Goal: Transaction & Acquisition: Purchase product/service

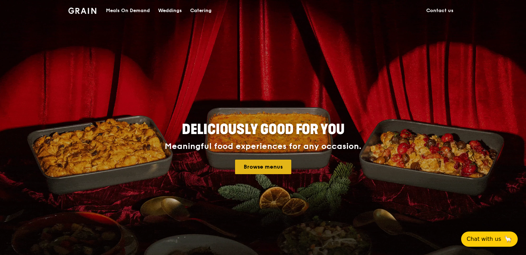
click at [267, 166] on link "Browse menus" at bounding box center [263, 166] width 56 height 14
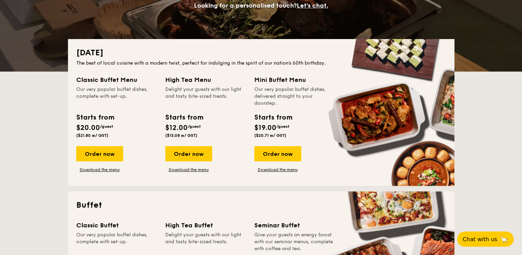
scroll to position [69, 0]
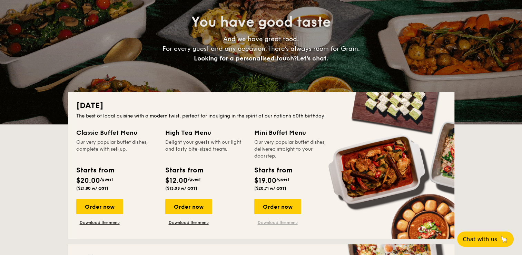
click at [283, 222] on link "Download the menu" at bounding box center [277, 222] width 47 height 6
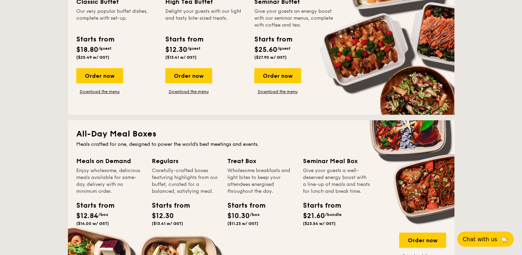
scroll to position [276, 0]
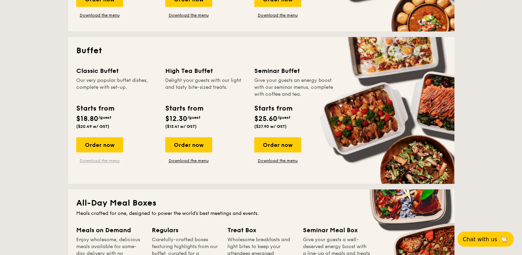
click at [103, 159] on link "Download the menu" at bounding box center [99, 161] width 47 height 6
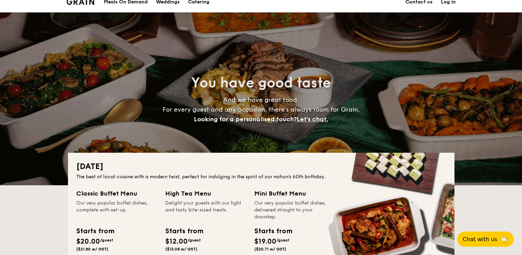
scroll to position [0, 0]
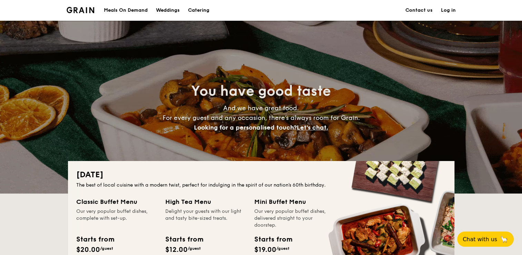
click at [138, 9] on div "Meals On Demand" at bounding box center [126, 10] width 44 height 21
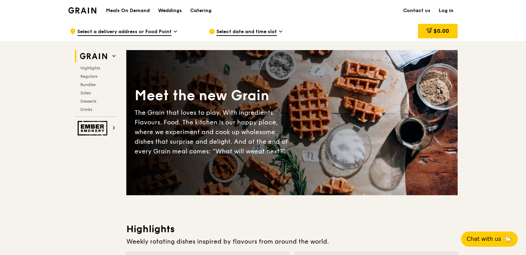
click at [279, 29] on icon at bounding box center [280, 31] width 3 height 6
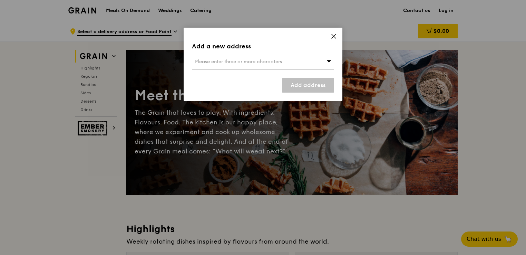
click at [278, 29] on div "Add a new address Please enter three or more characters Add address" at bounding box center [263, 64] width 159 height 73
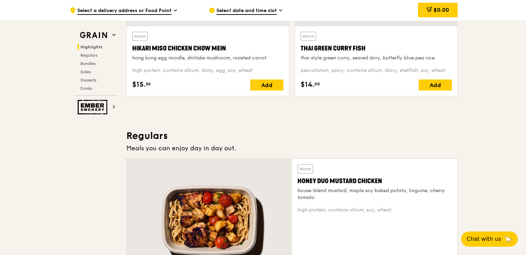
scroll to position [448, 0]
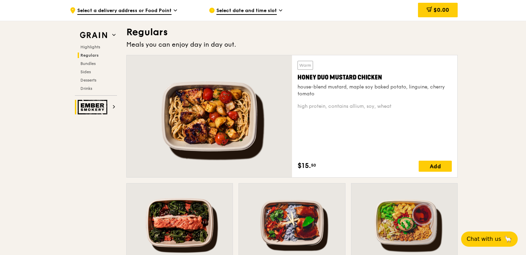
click at [115, 107] on icon at bounding box center [113, 106] width 3 height 3
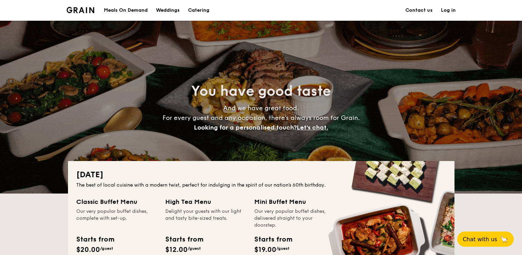
scroll to position [103, 0]
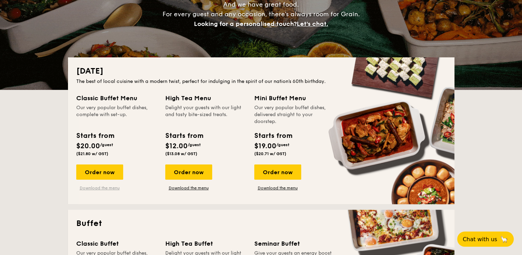
click at [110, 186] on link "Download the menu" at bounding box center [99, 188] width 47 height 6
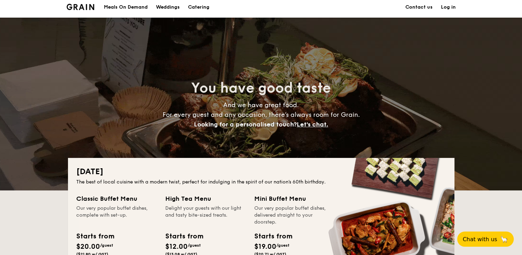
scroll to position [0, 0]
